Goal: Communication & Community: Answer question/provide support

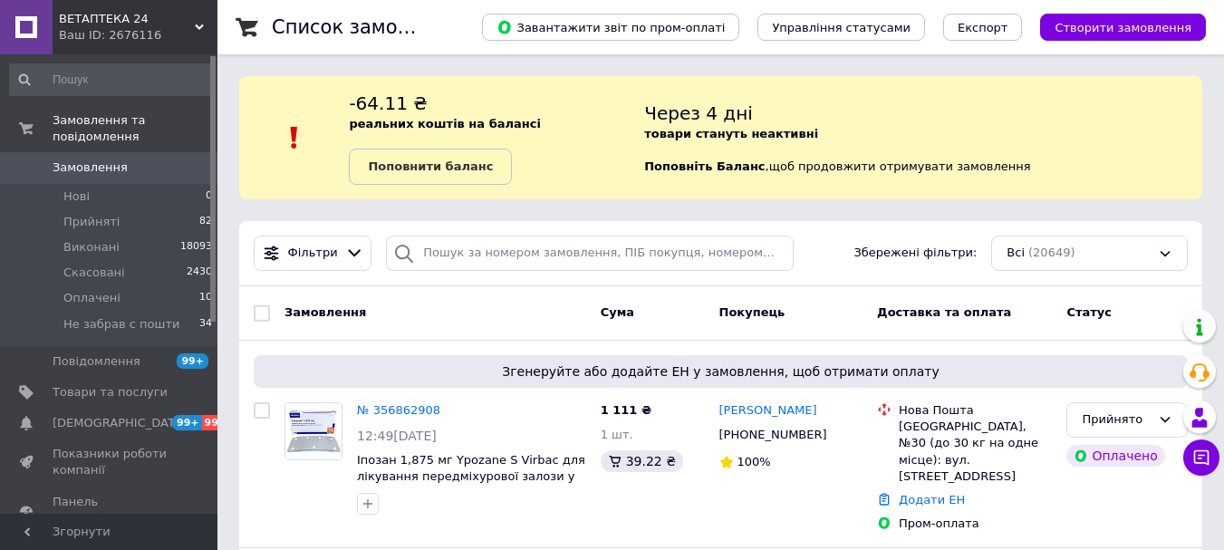
click at [196, 25] on use at bounding box center [199, 26] width 9 height 5
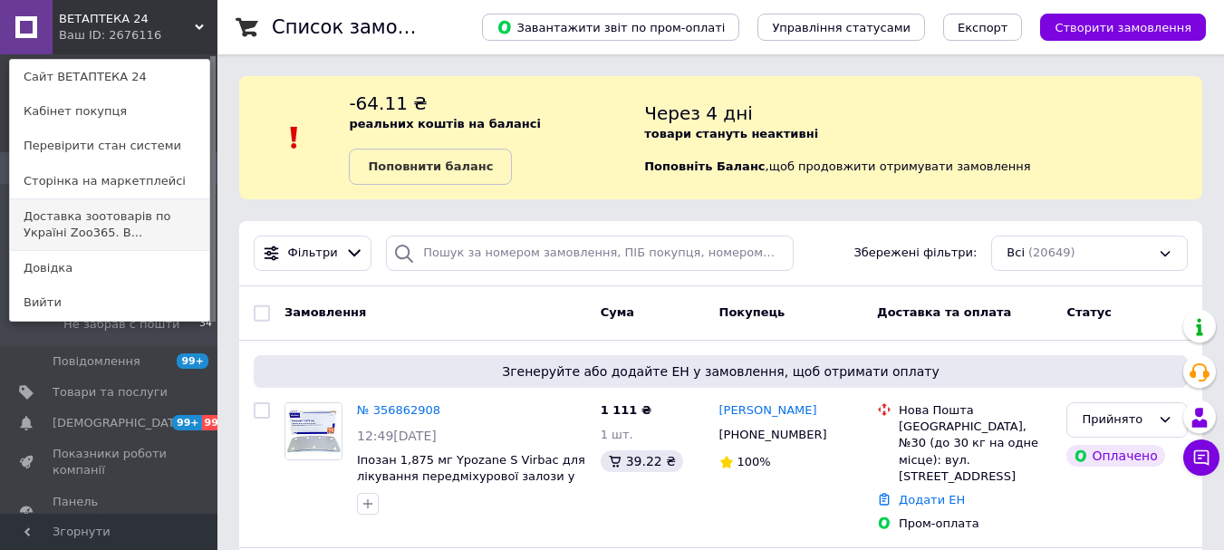
click at [145, 219] on link "Доставка зоотоварів по Україні Zoo365. В..." at bounding box center [109, 224] width 199 height 51
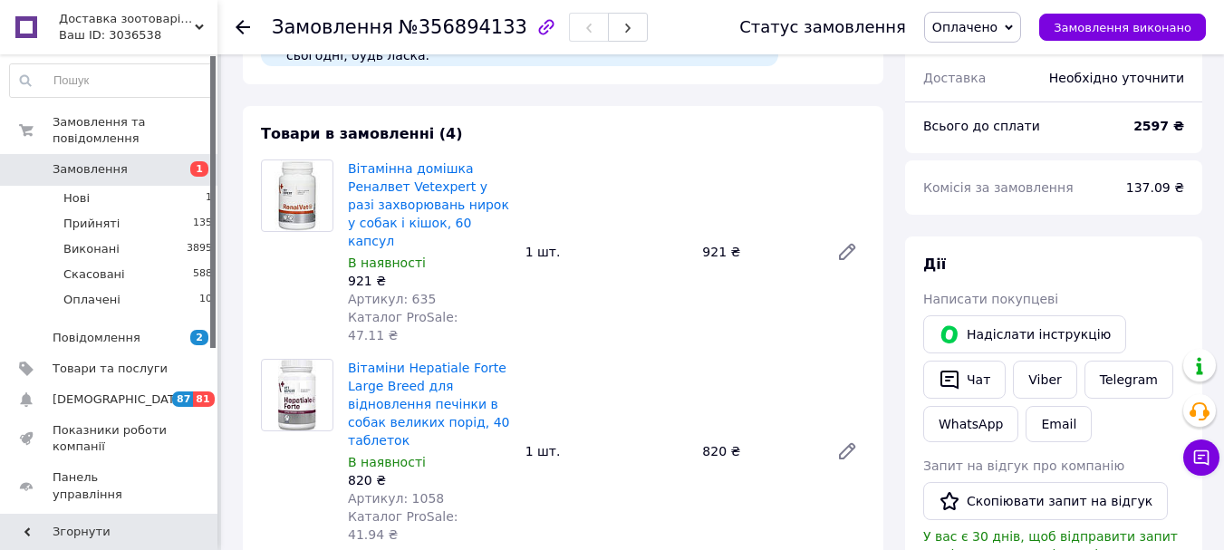
scroll to position [815, 0]
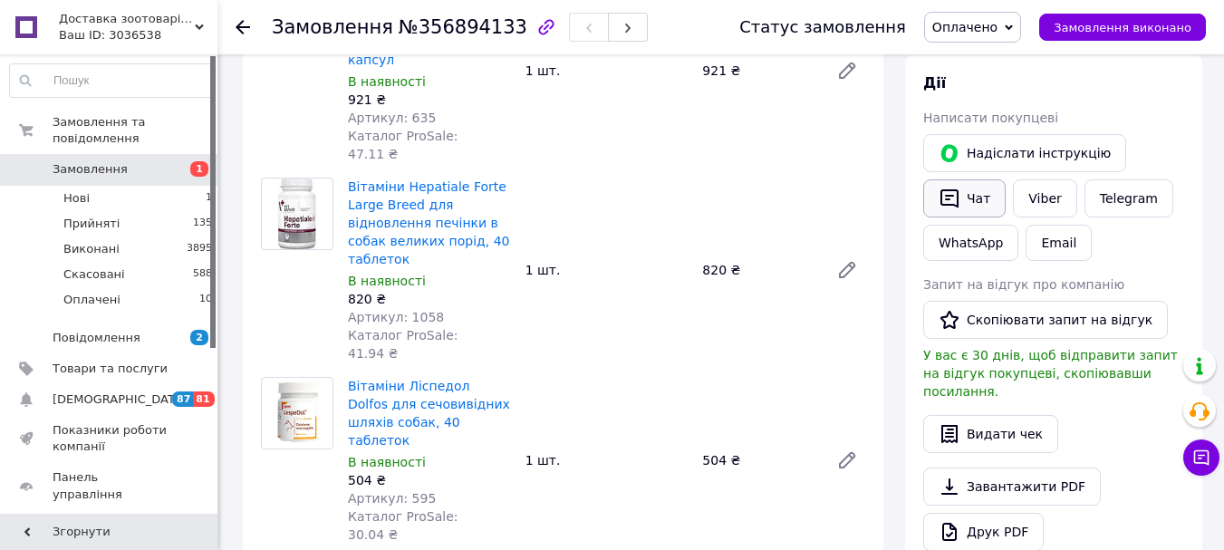
click at [960, 188] on icon "button" at bounding box center [950, 199] width 22 height 22
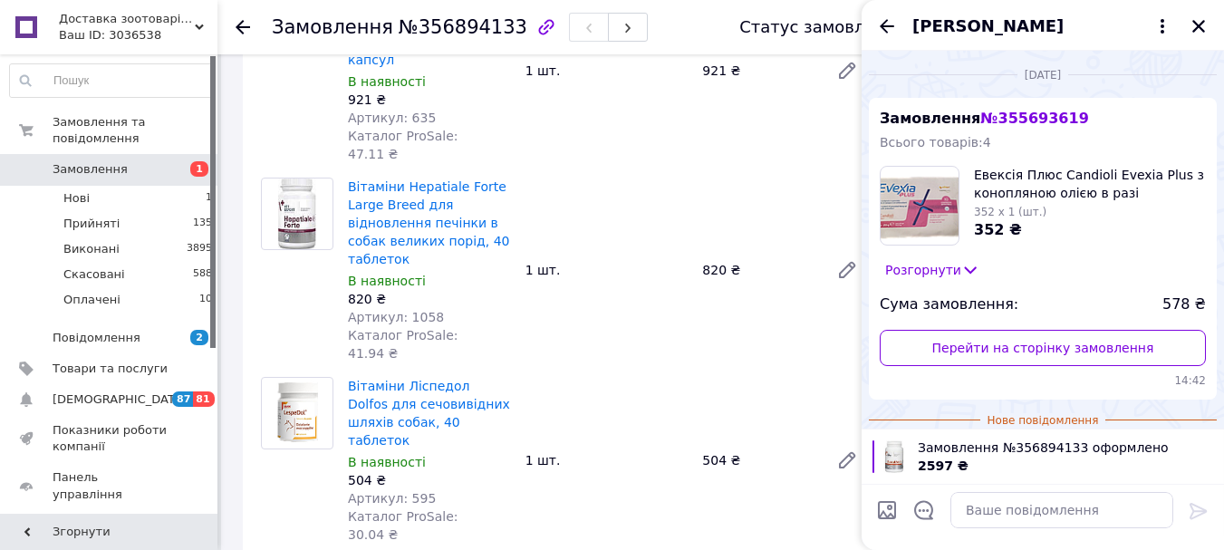
scroll to position [106, 0]
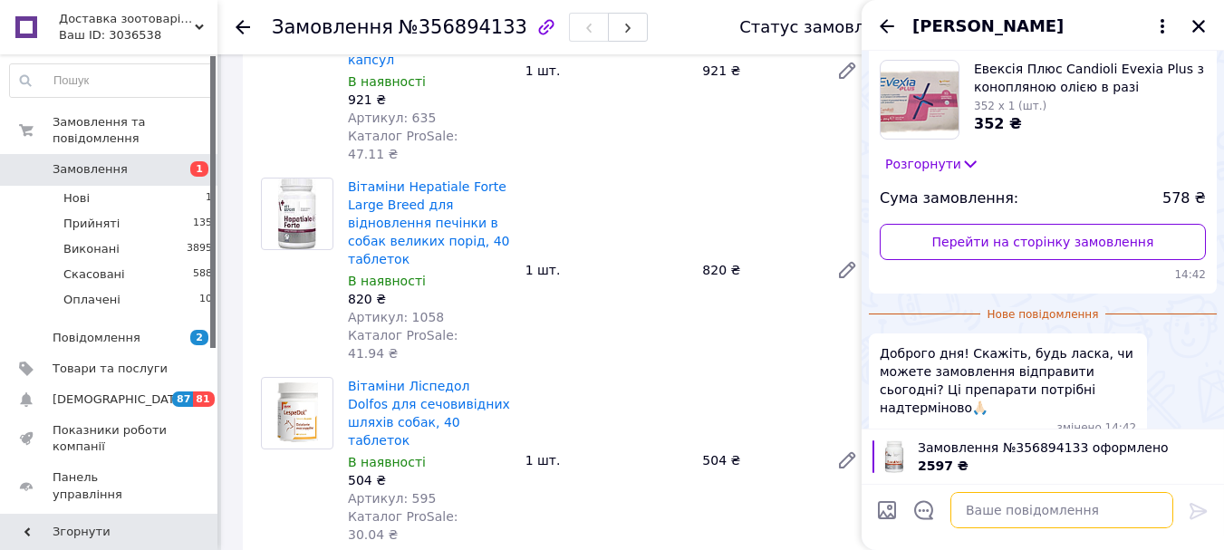
click at [981, 518] on textarea at bounding box center [1061, 510] width 223 height 36
type textarea "добрий день, відправляємо"
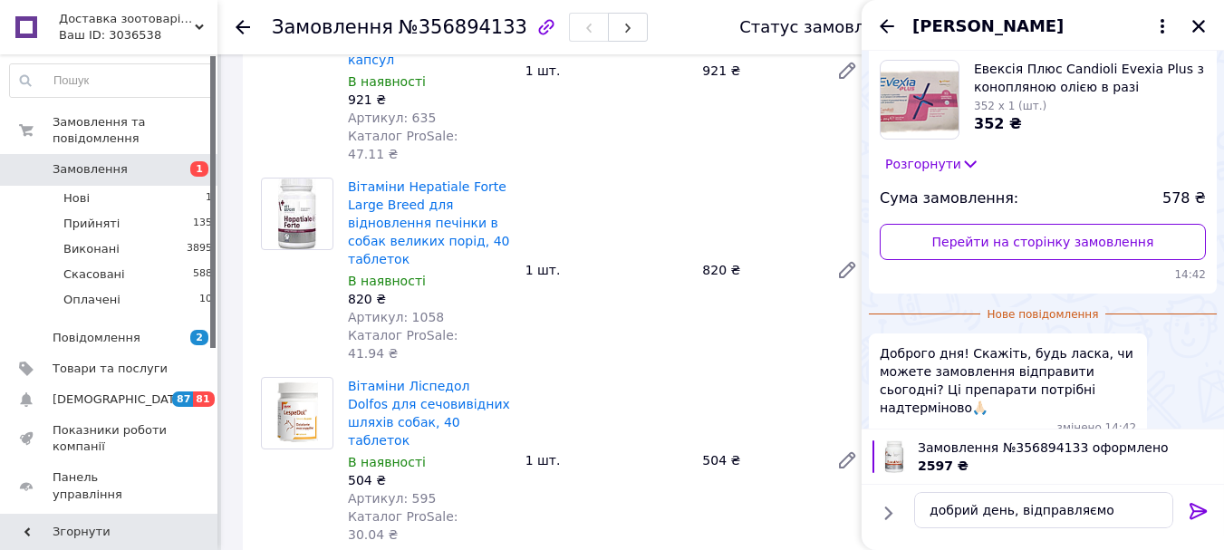
click at [1192, 506] on icon at bounding box center [1198, 511] width 17 height 16
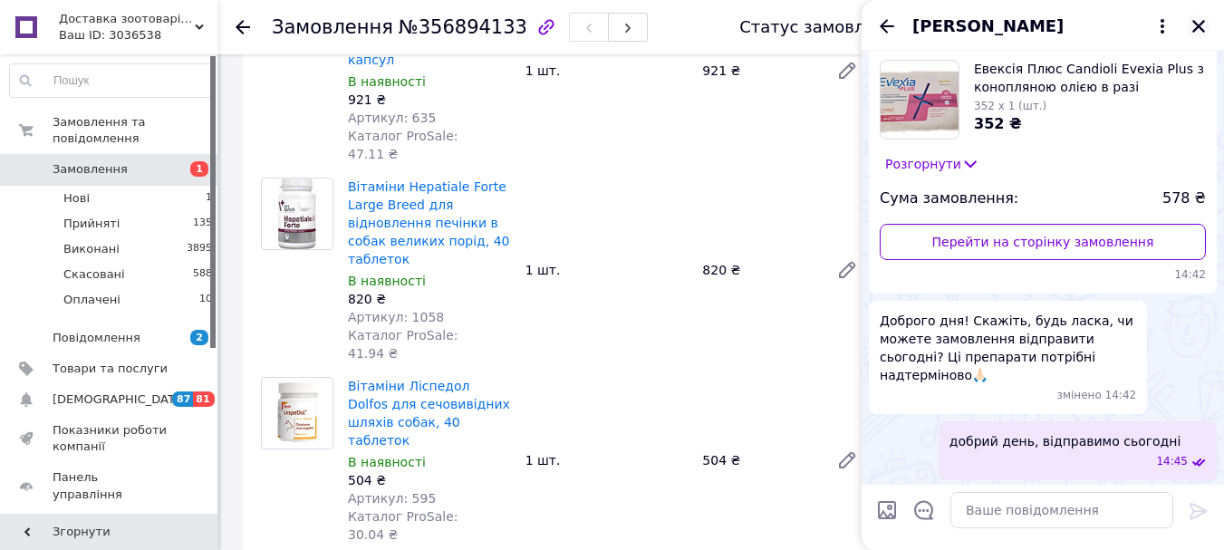
click at [1201, 25] on icon "Закрити" at bounding box center [1199, 26] width 16 height 16
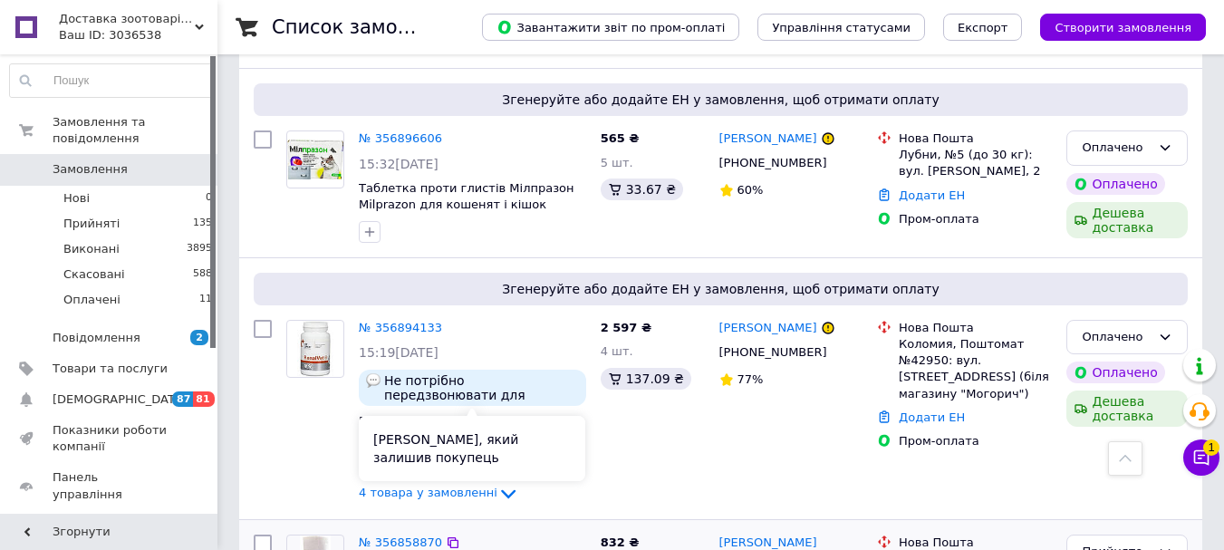
scroll to position [453, 0]
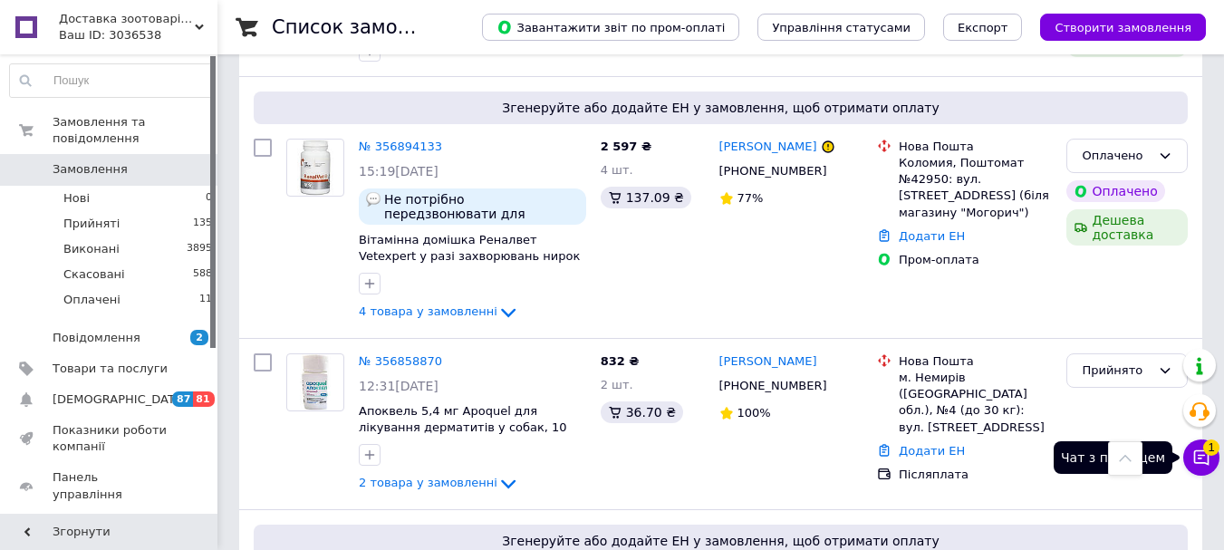
click at [1195, 457] on icon at bounding box center [1201, 457] width 15 height 15
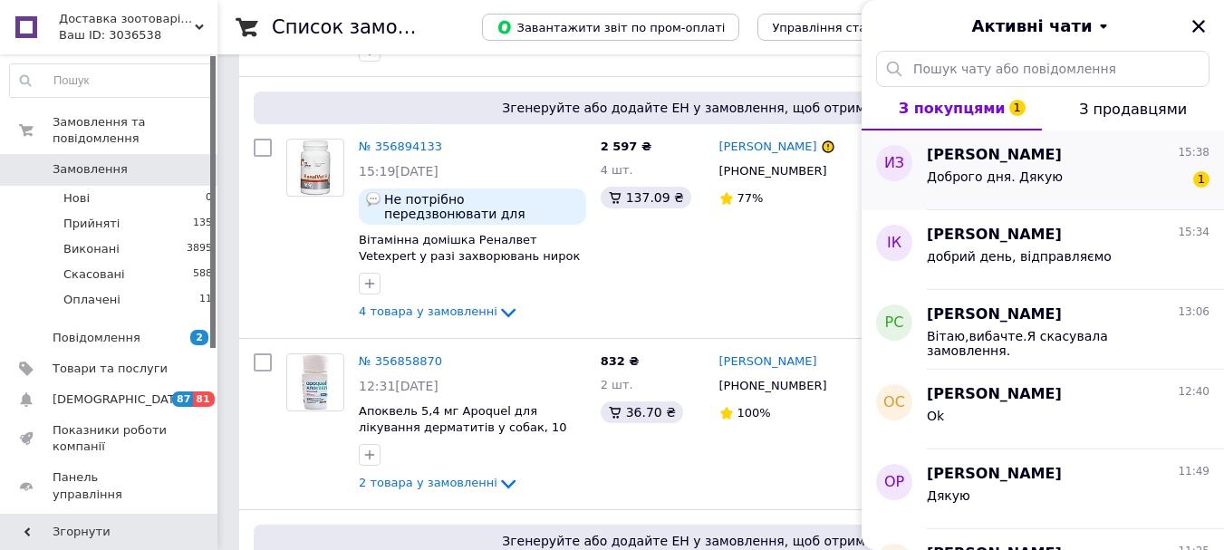
click at [1052, 189] on div "Доброго дня. Дякую 1" at bounding box center [1068, 180] width 283 height 29
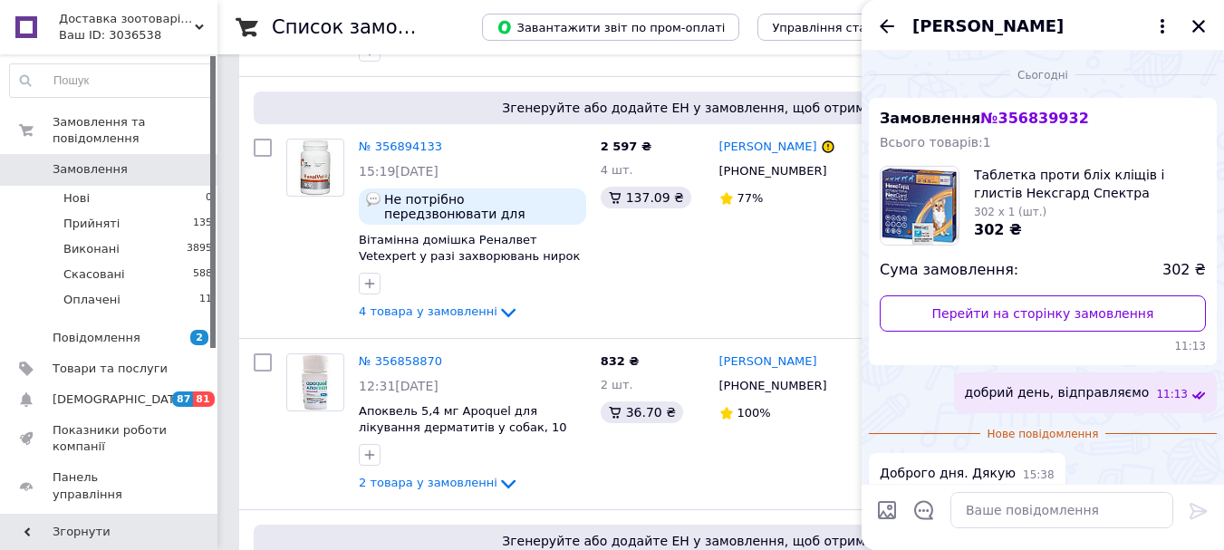
scroll to position [17, 0]
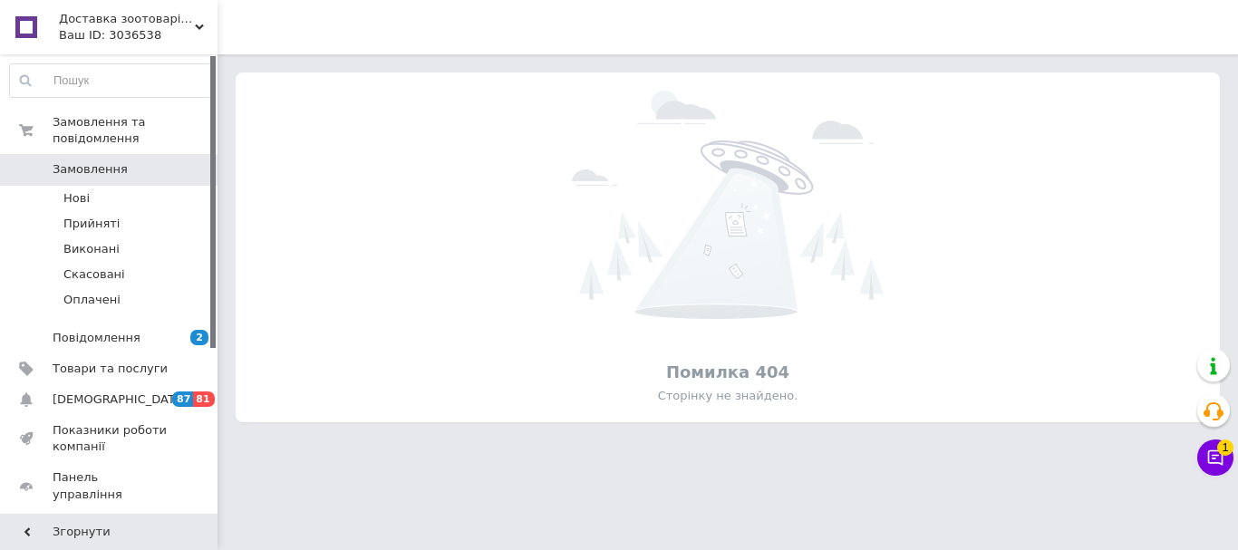
click at [184, 26] on span "Доставка зоотоварів по Україні Zoo365. Ветаптека." at bounding box center [127, 19] width 136 height 16
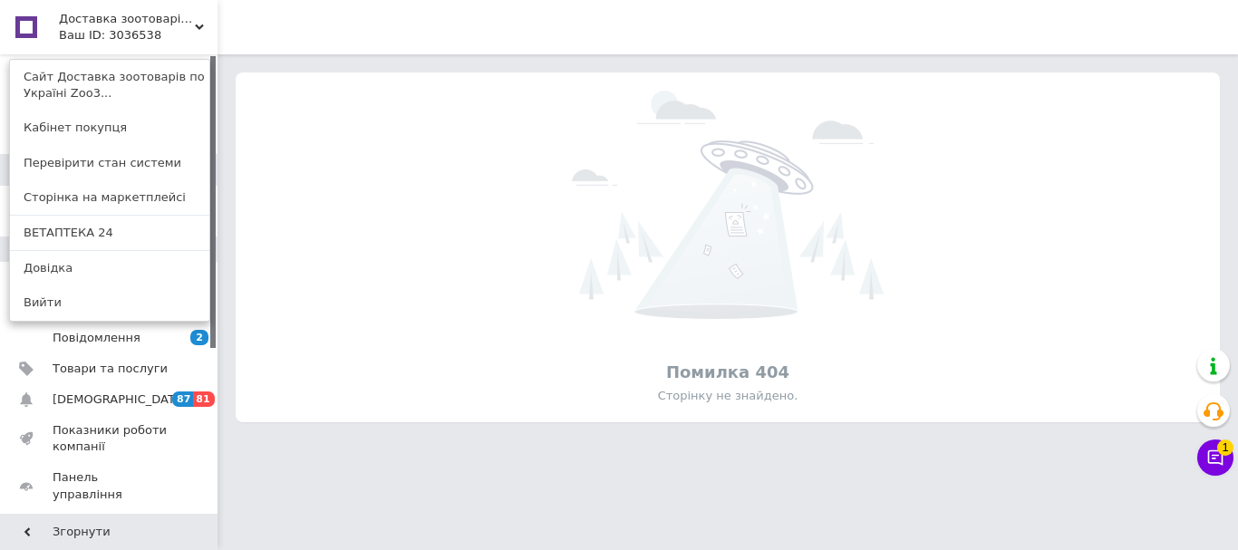
click at [136, 233] on link "ВЕТАПТЕКА 24" at bounding box center [109, 233] width 199 height 34
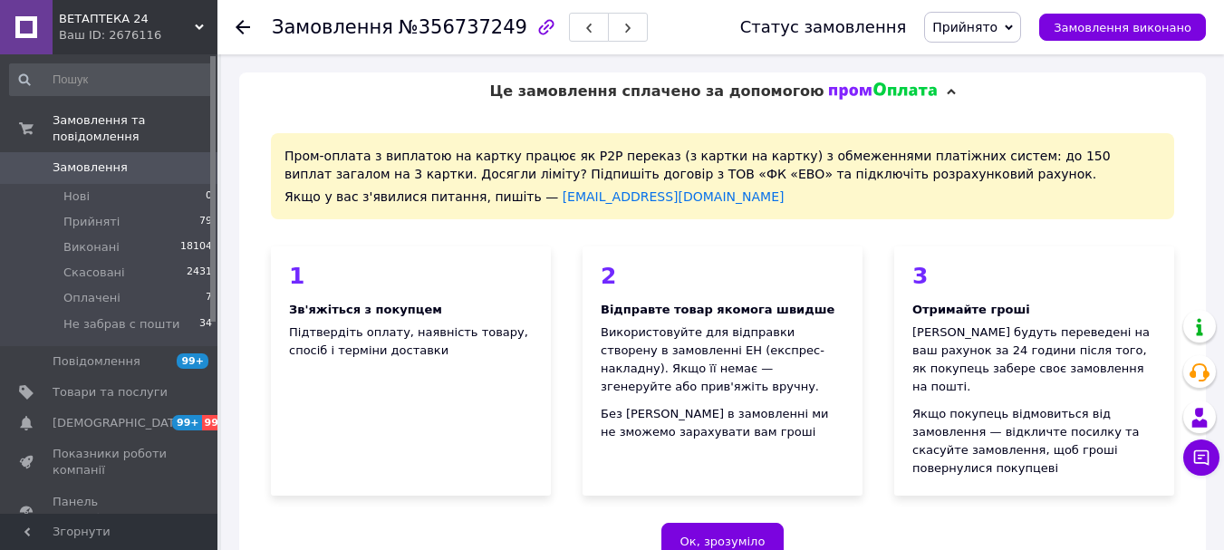
click at [180, 14] on span "ВЕТАПТЕКА 24" at bounding box center [127, 19] width 136 height 16
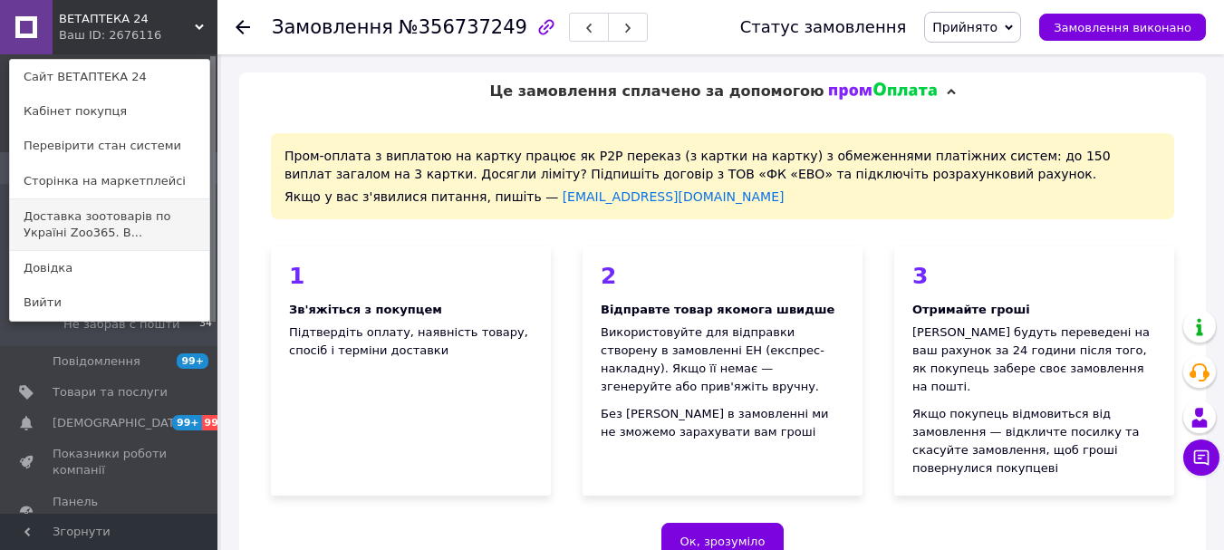
click at [137, 219] on link "Доставка зоотоварів по Україні Zoo365. В..." at bounding box center [109, 224] width 199 height 51
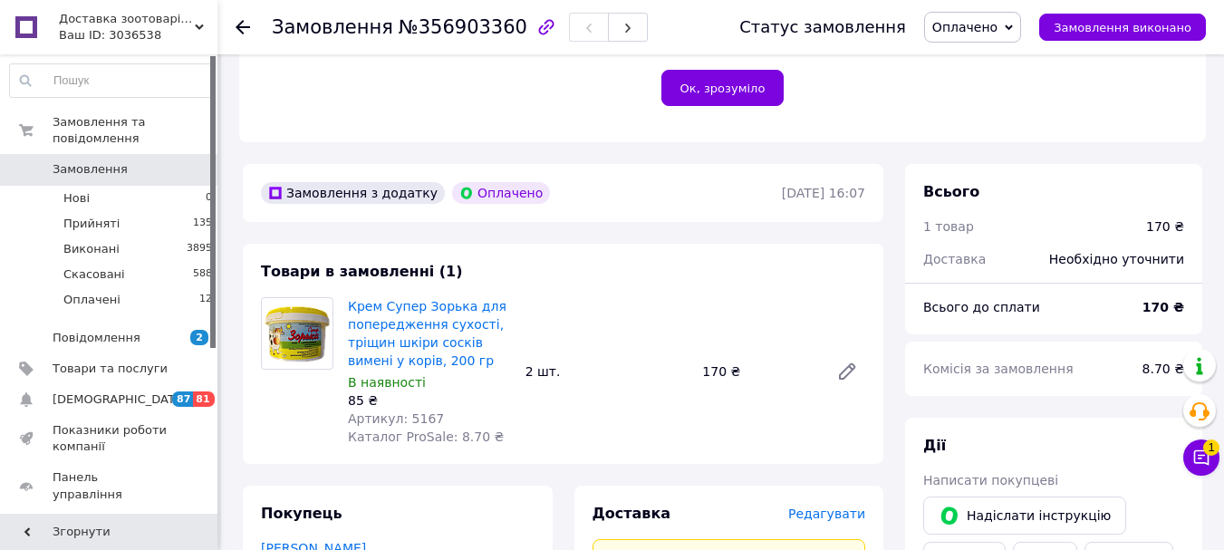
scroll to position [544, 0]
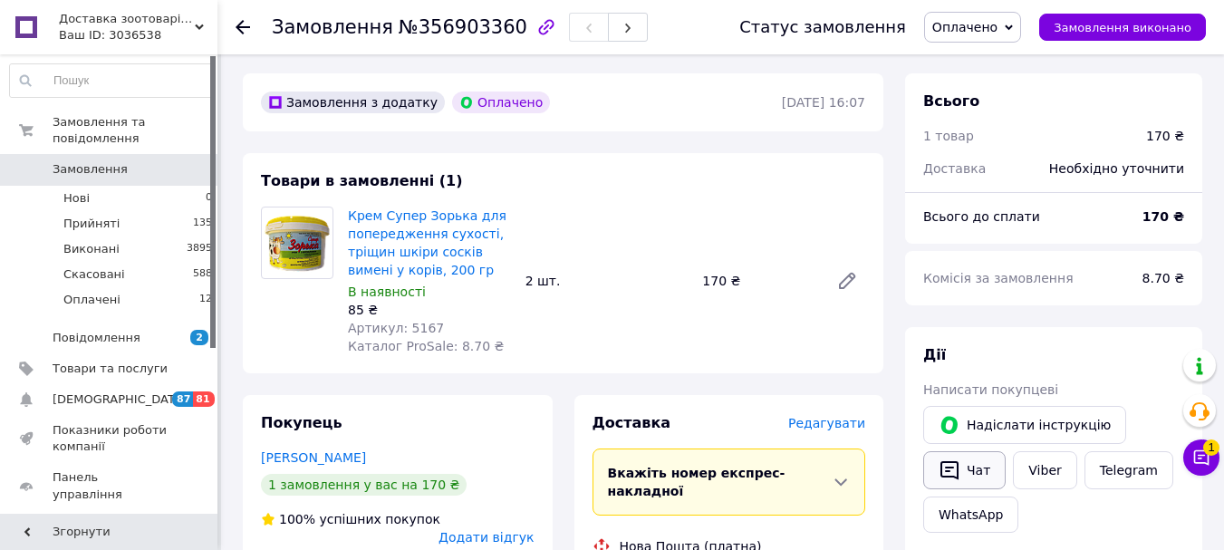
click at [964, 452] on button "Чат" at bounding box center [964, 470] width 82 height 38
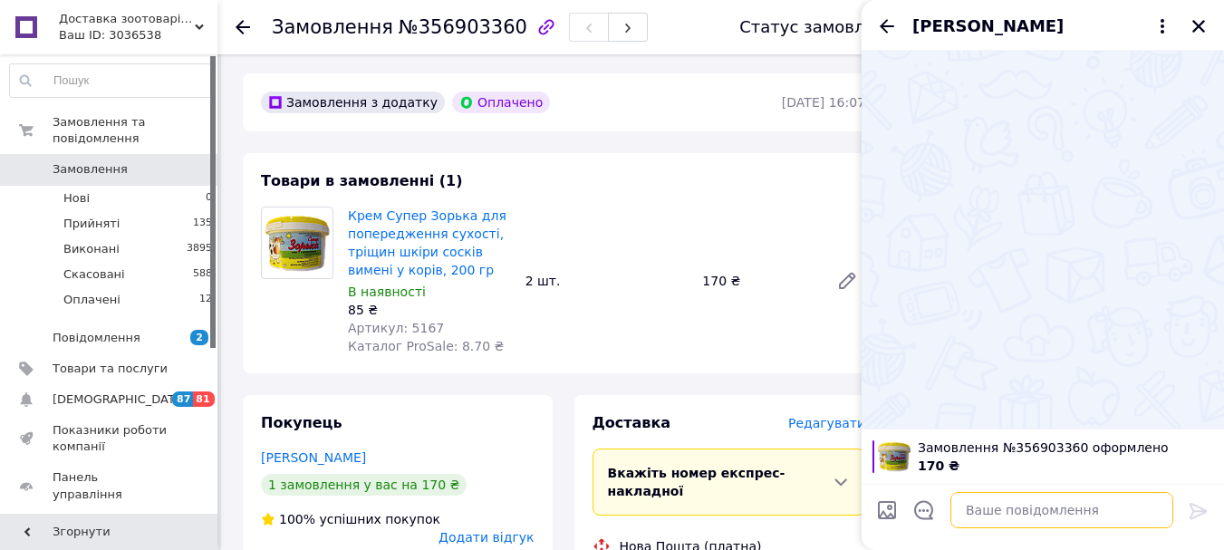
click at [976, 506] on textarea at bounding box center [1061, 510] width 223 height 36
type textarea "добрий день, готуємо відправку"
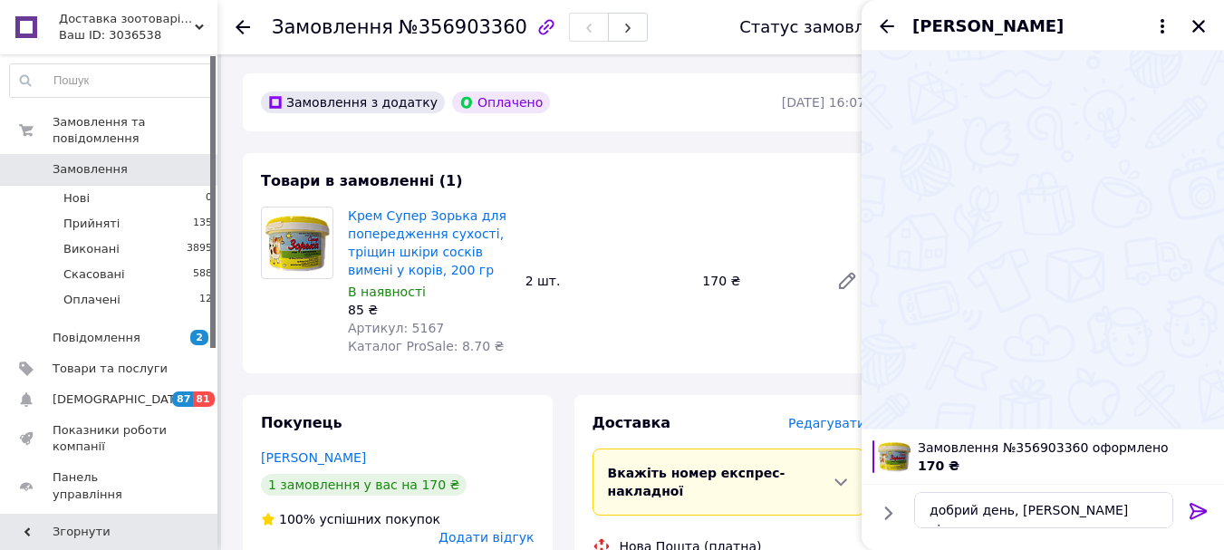
click at [1195, 508] on icon at bounding box center [1199, 511] width 22 height 22
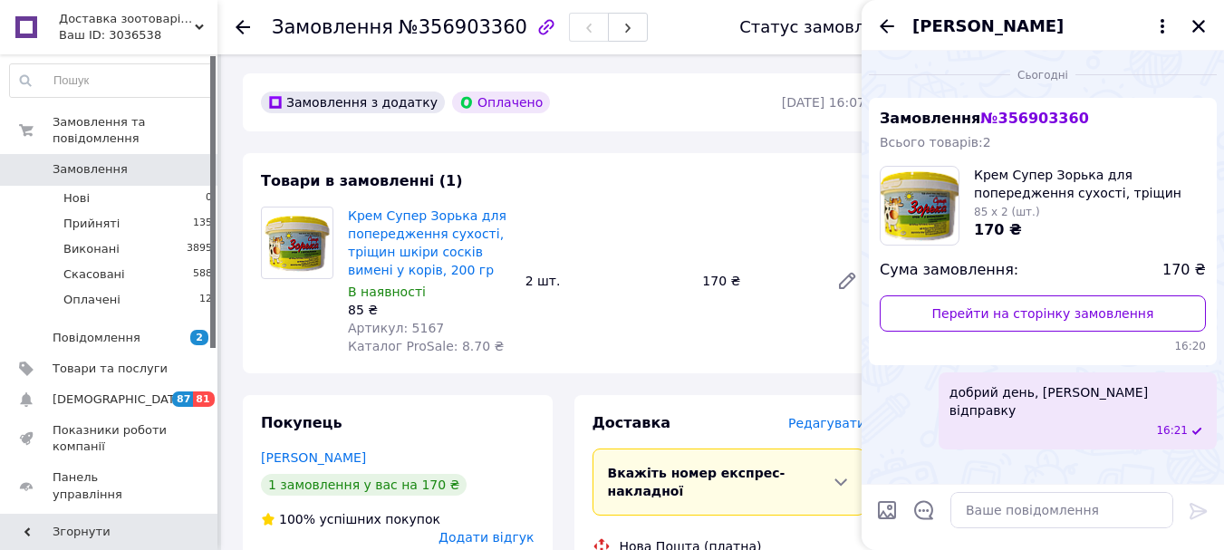
click at [892, 23] on icon "Назад" at bounding box center [887, 26] width 22 height 22
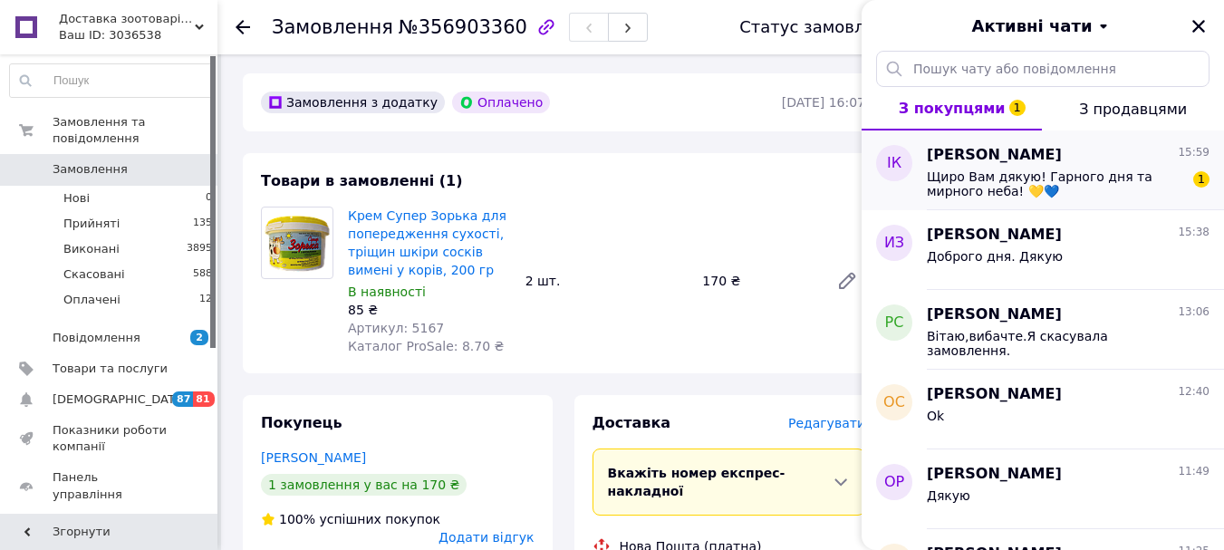
click at [1042, 183] on span "Щиро Вам дякую! Гарного дня та мирного неба! 💛💙" at bounding box center [1055, 183] width 257 height 29
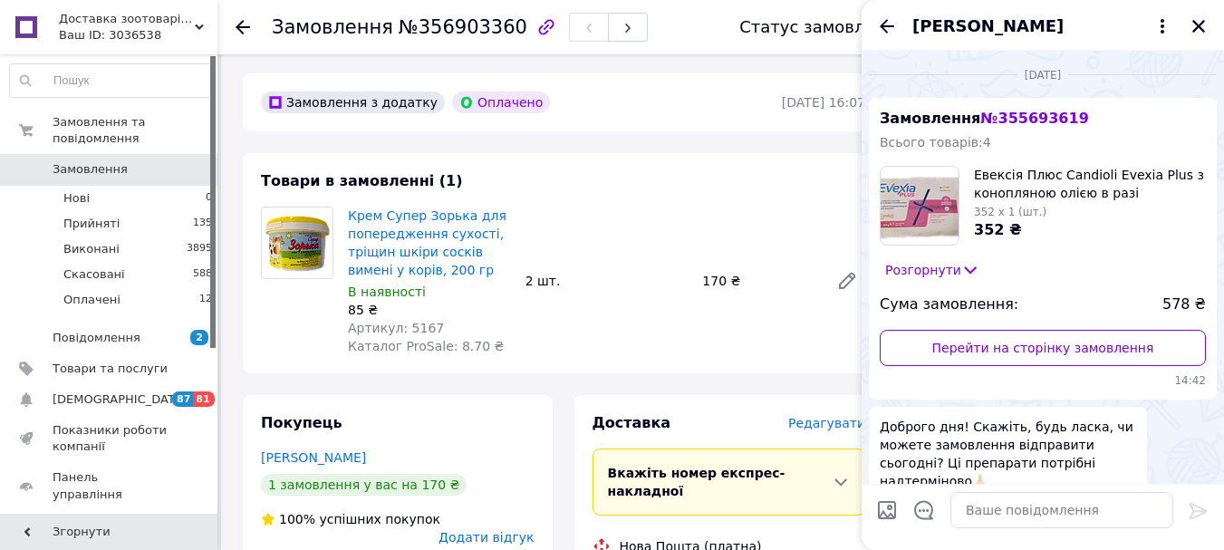
scroll to position [594, 0]
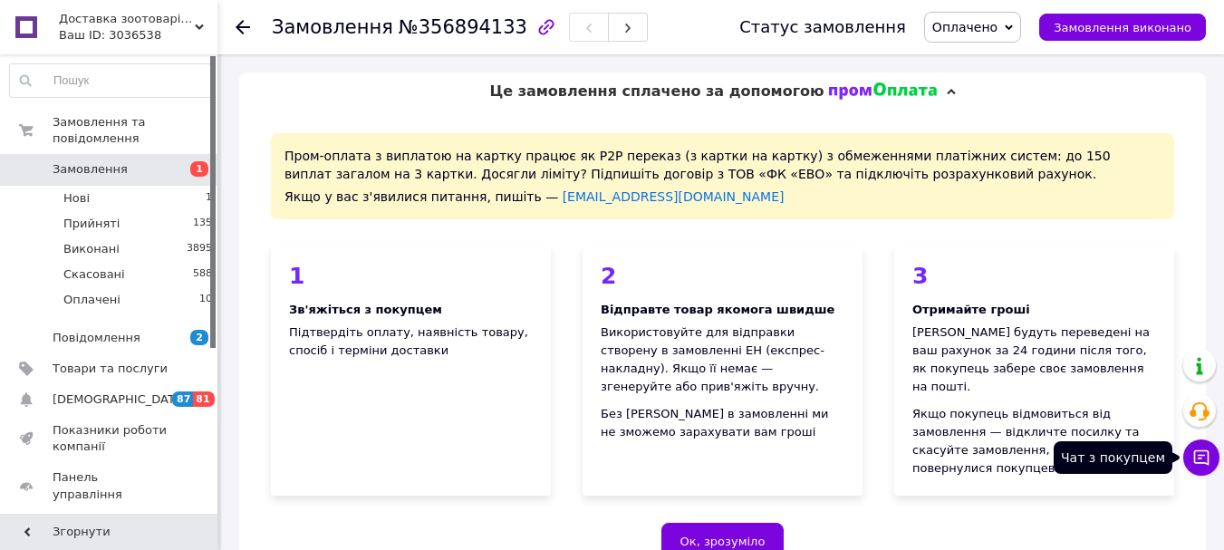
drag, startPoint x: 1205, startPoint y: 454, endPoint x: 1136, endPoint y: 179, distance: 283.1
click at [1205, 456] on icon at bounding box center [1201, 458] width 18 height 18
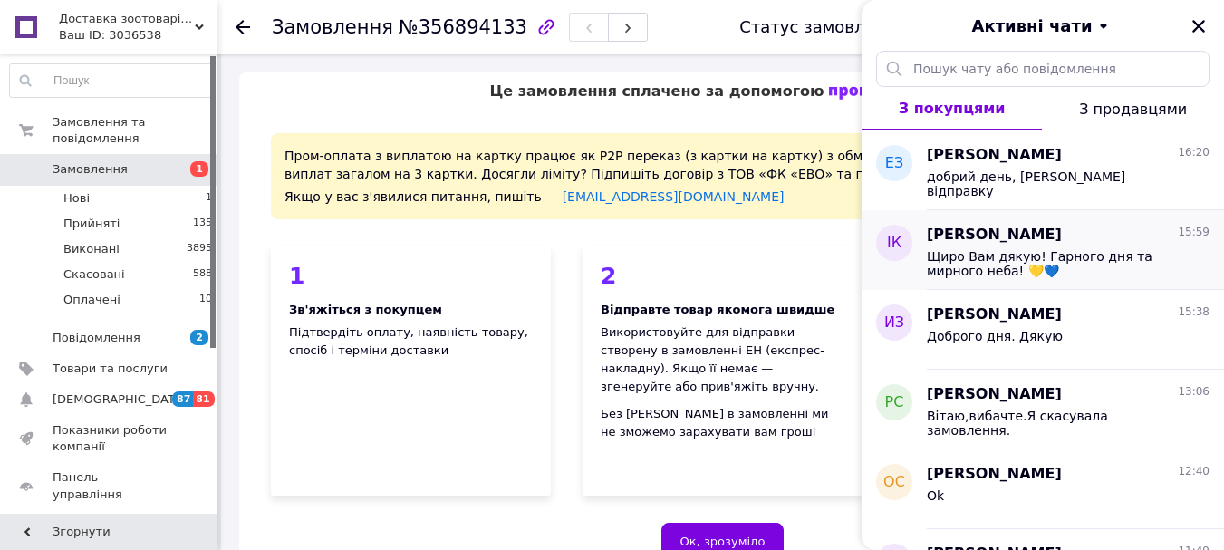
click at [1031, 260] on span "Щиро Вам дякую! Гарного дня та мирного неба! 💛💙" at bounding box center [1055, 263] width 257 height 29
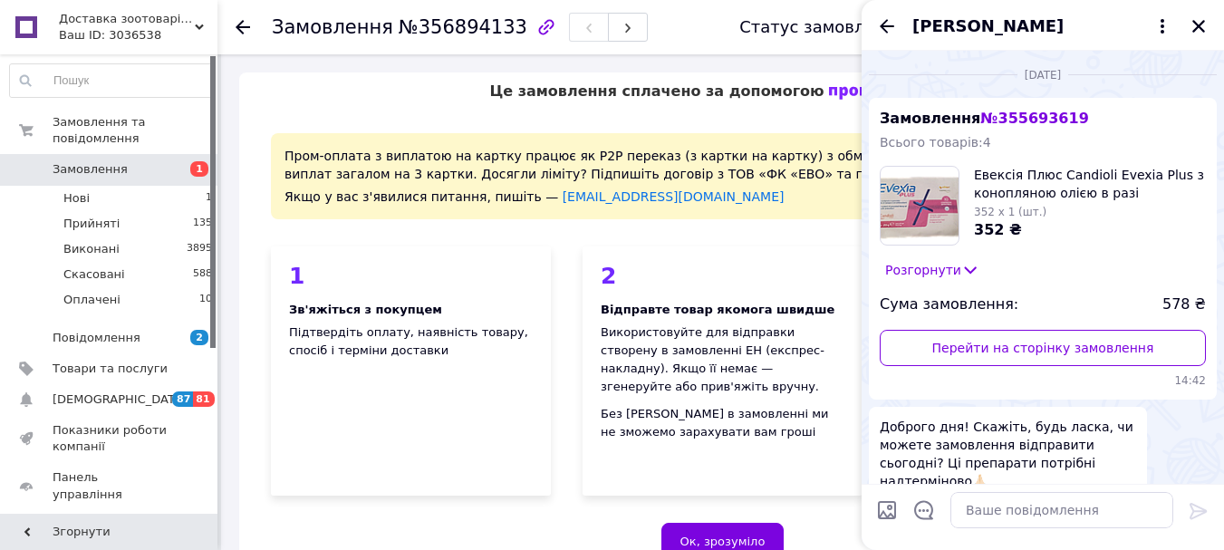
scroll to position [562, 0]
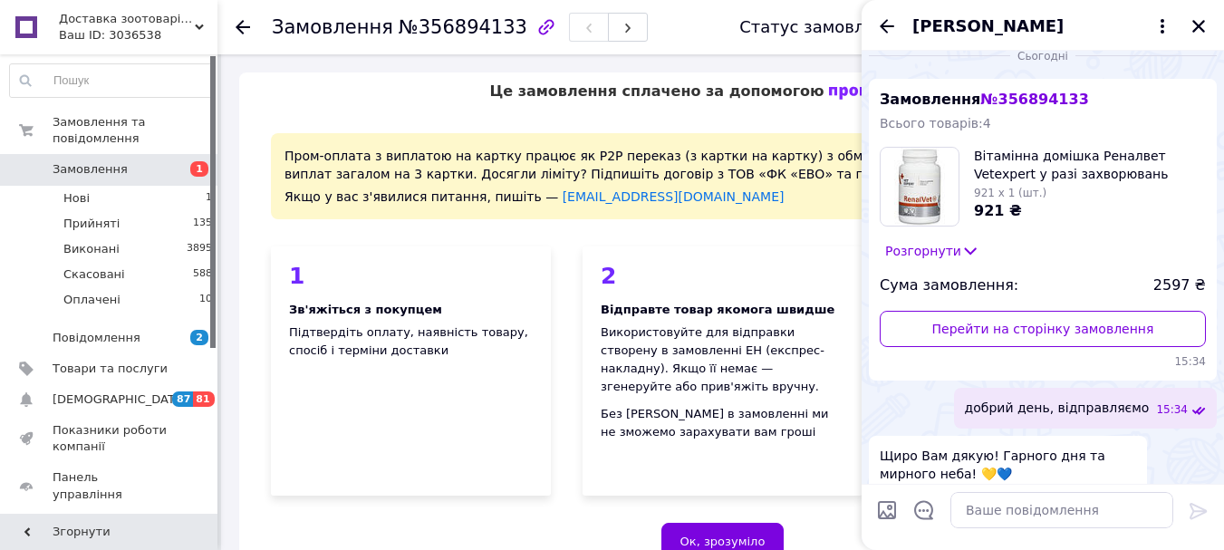
click at [889, 513] on input "Завантажити файли" at bounding box center [887, 510] width 22 height 22
click at [989, 511] on textarea at bounding box center [1061, 510] width 223 height 36
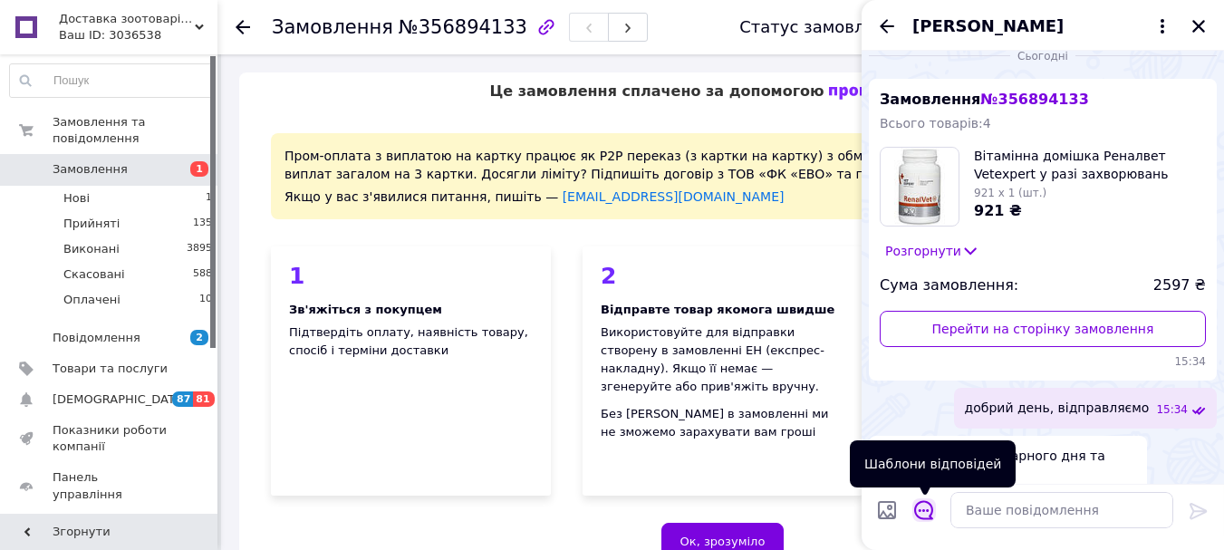
click at [923, 514] on icon "Відкрити шаблони відповідей" at bounding box center [924, 510] width 20 height 20
click at [919, 514] on icon "Відкрити шаблони відповідей" at bounding box center [924, 510] width 20 height 20
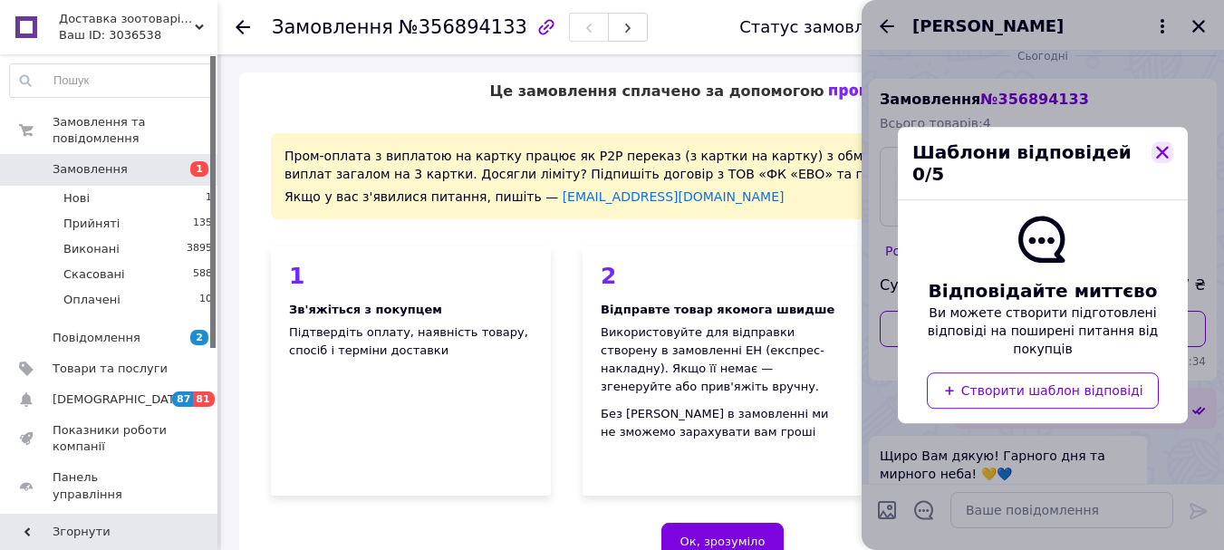
click at [1163, 160] on icon "button" at bounding box center [1162, 152] width 16 height 16
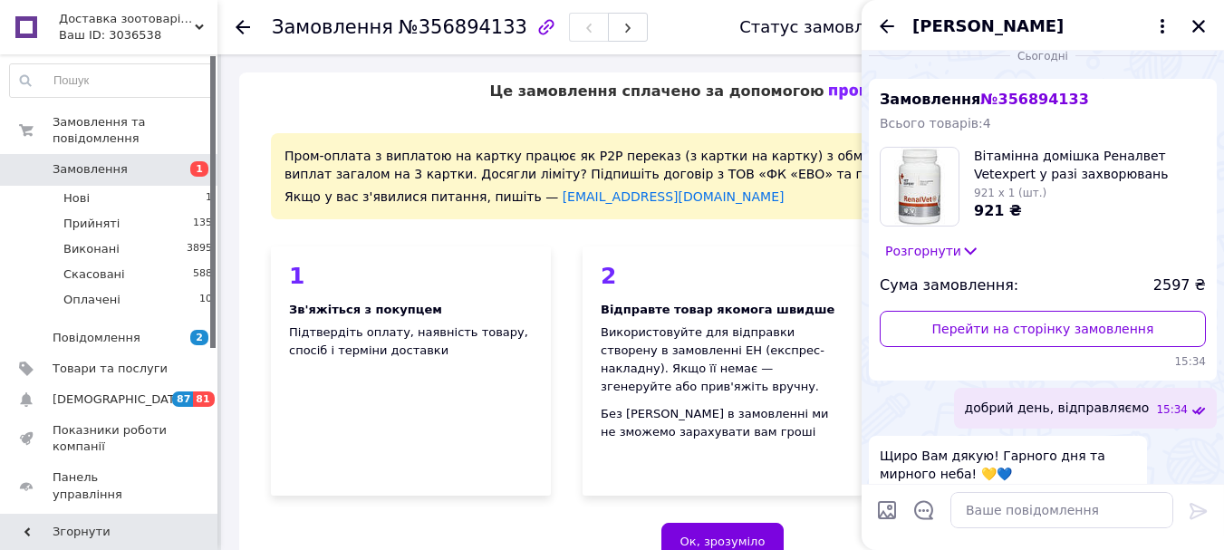
click at [1163, 201] on div "921 ₴" at bounding box center [1090, 211] width 232 height 21
click at [1125, 517] on textarea at bounding box center [1061, 510] width 223 height 36
click at [1048, 447] on span "Щиро Вам дякую! Гарного дня та мирного неба! 💛💙" at bounding box center [1008, 465] width 256 height 36
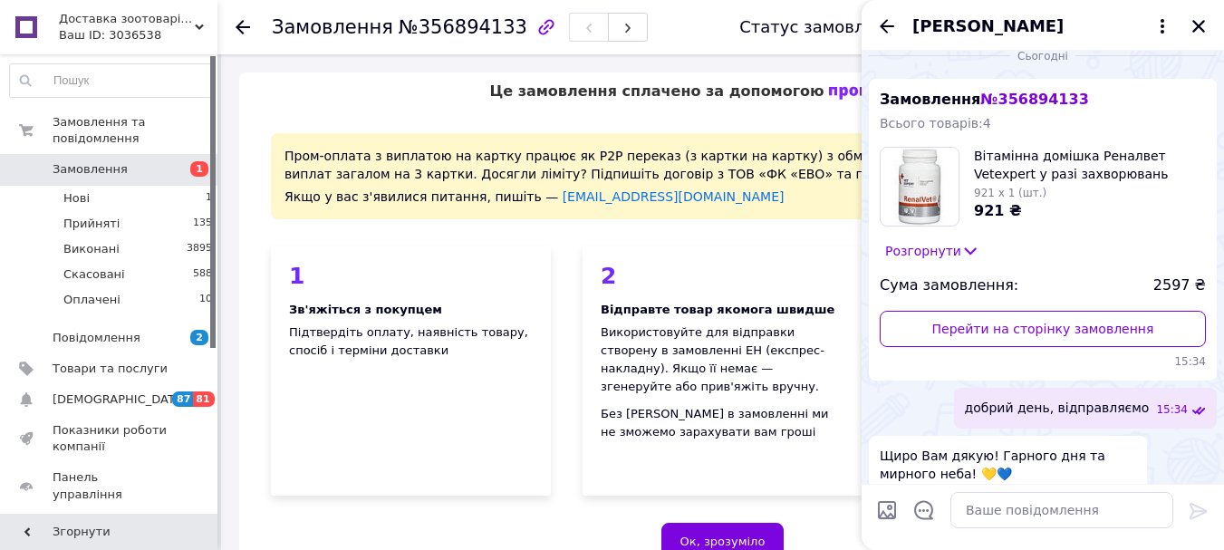
click at [1048, 447] on span "Щиро Вам дякую! Гарного дня та мирного неба! 💛💙" at bounding box center [1008, 465] width 256 height 36
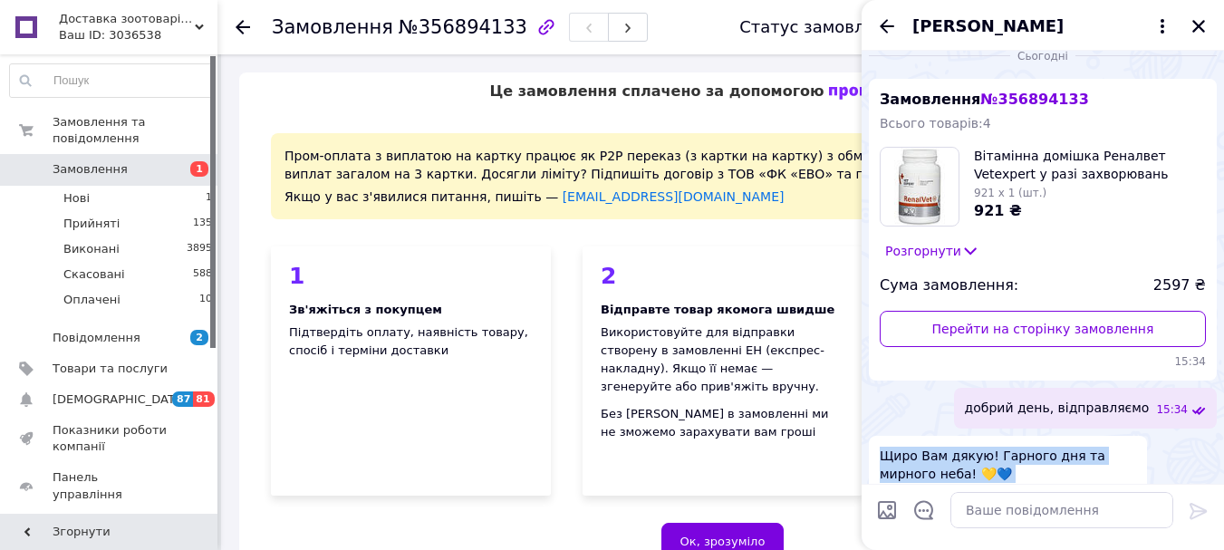
click at [1048, 447] on span "Щиро Вам дякую! Гарного дня та мирного неба! 💛💙" at bounding box center [1008, 465] width 256 height 36
click at [1040, 447] on span "Щиро Вам дякую! Гарного дня та мирного неба! 💛💙" at bounding box center [1008, 465] width 256 height 36
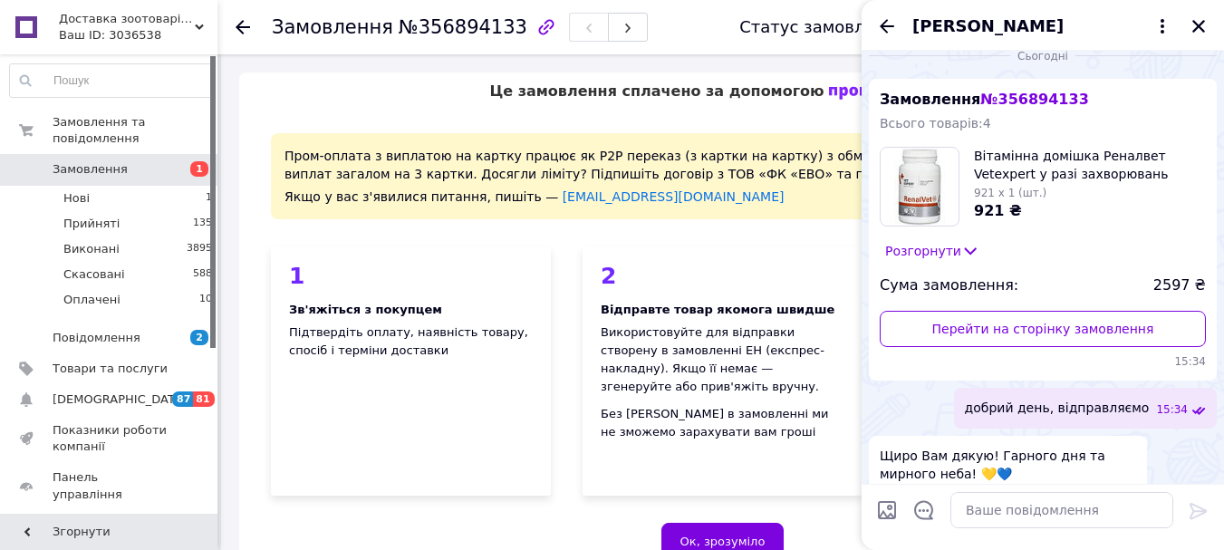
drag, startPoint x: 1040, startPoint y: 443, endPoint x: 545, endPoint y: 270, distance: 524.1
click at [545, 270] on div "1 Зв'яжіться з покупцем Підтвердіть оплату, наявність товару, спосіб і терміни …" at bounding box center [411, 370] width 280 height 249
